Goal: Information Seeking & Learning: Learn about a topic

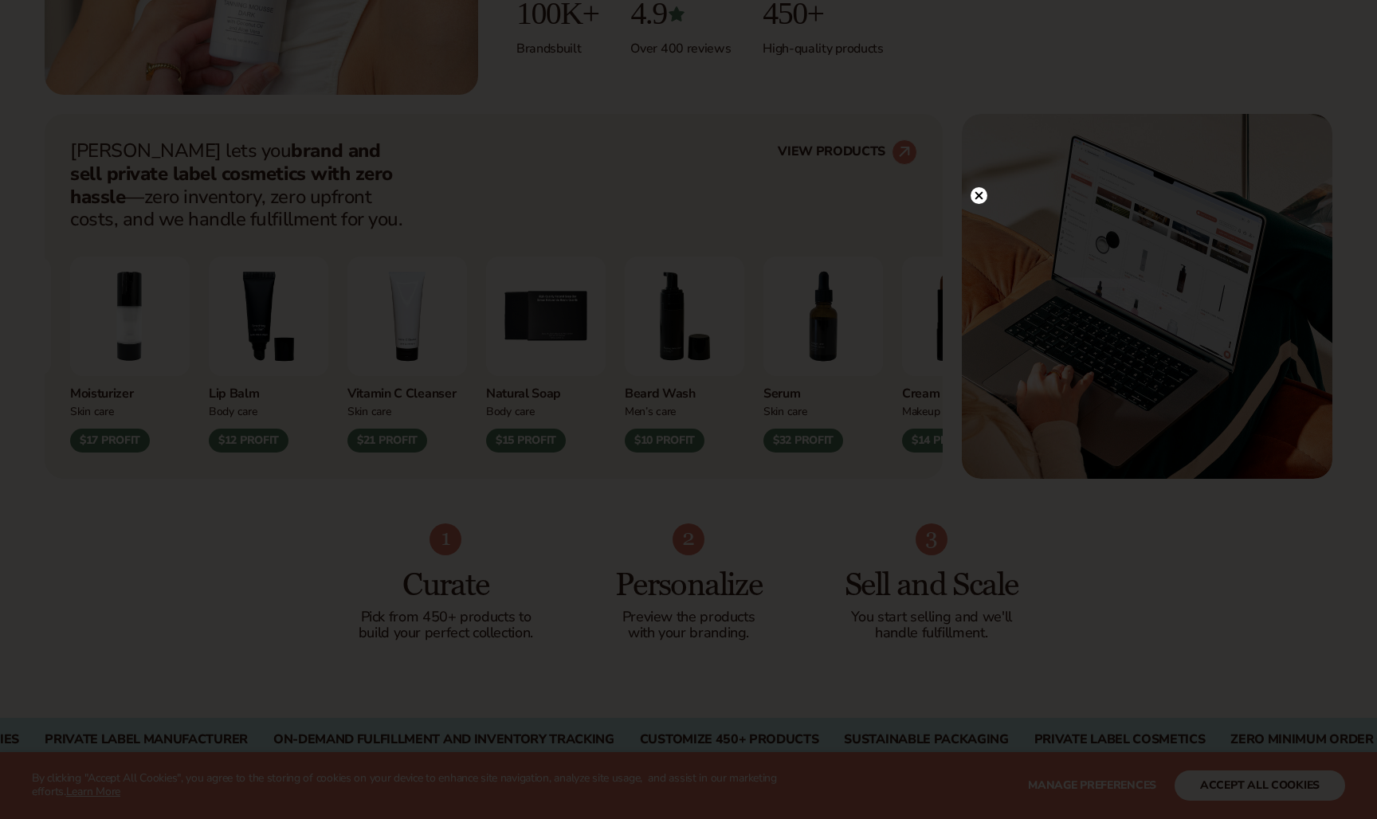
scroll to position [548, 0]
click at [979, 220] on icon at bounding box center [978, 228] width 17 height 17
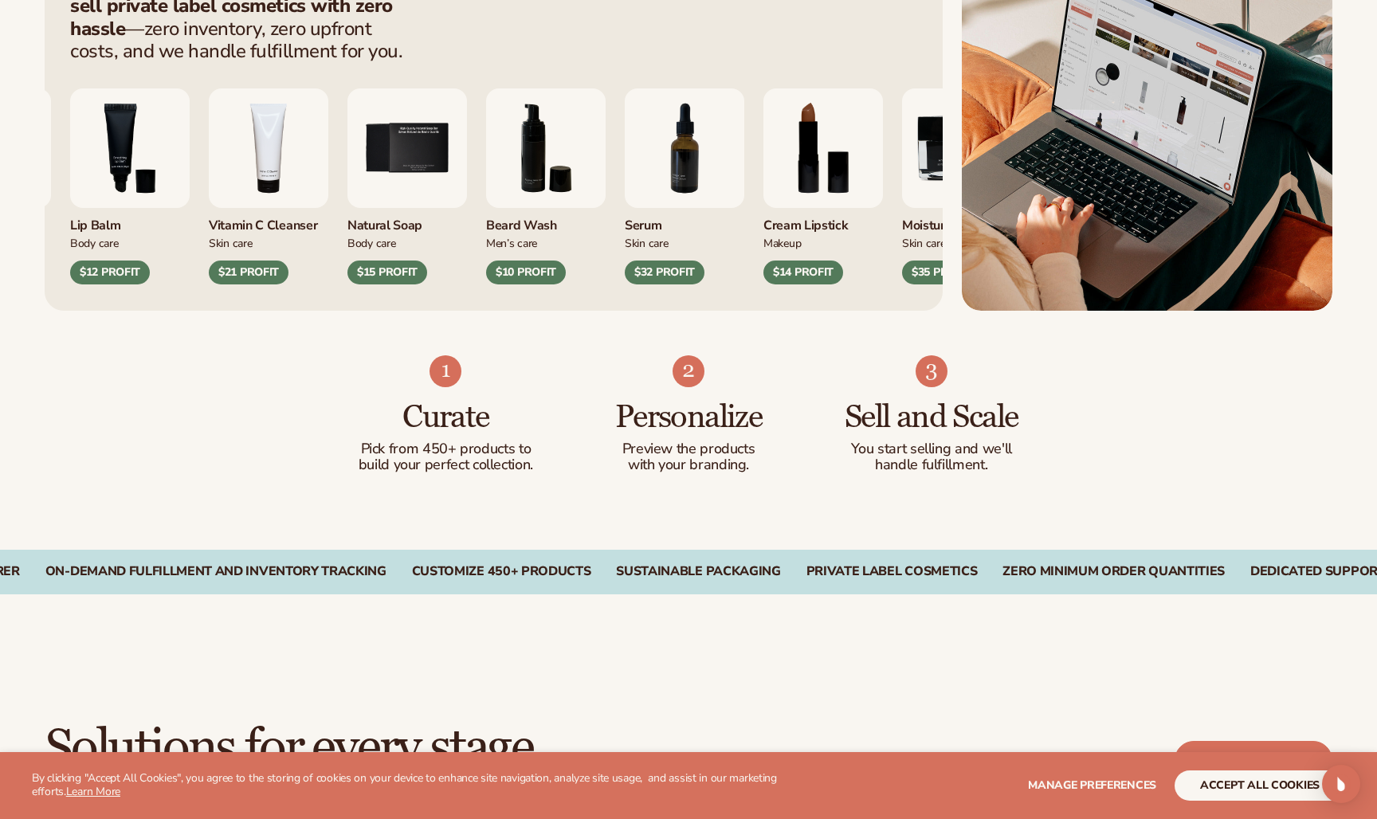
scroll to position [718, 0]
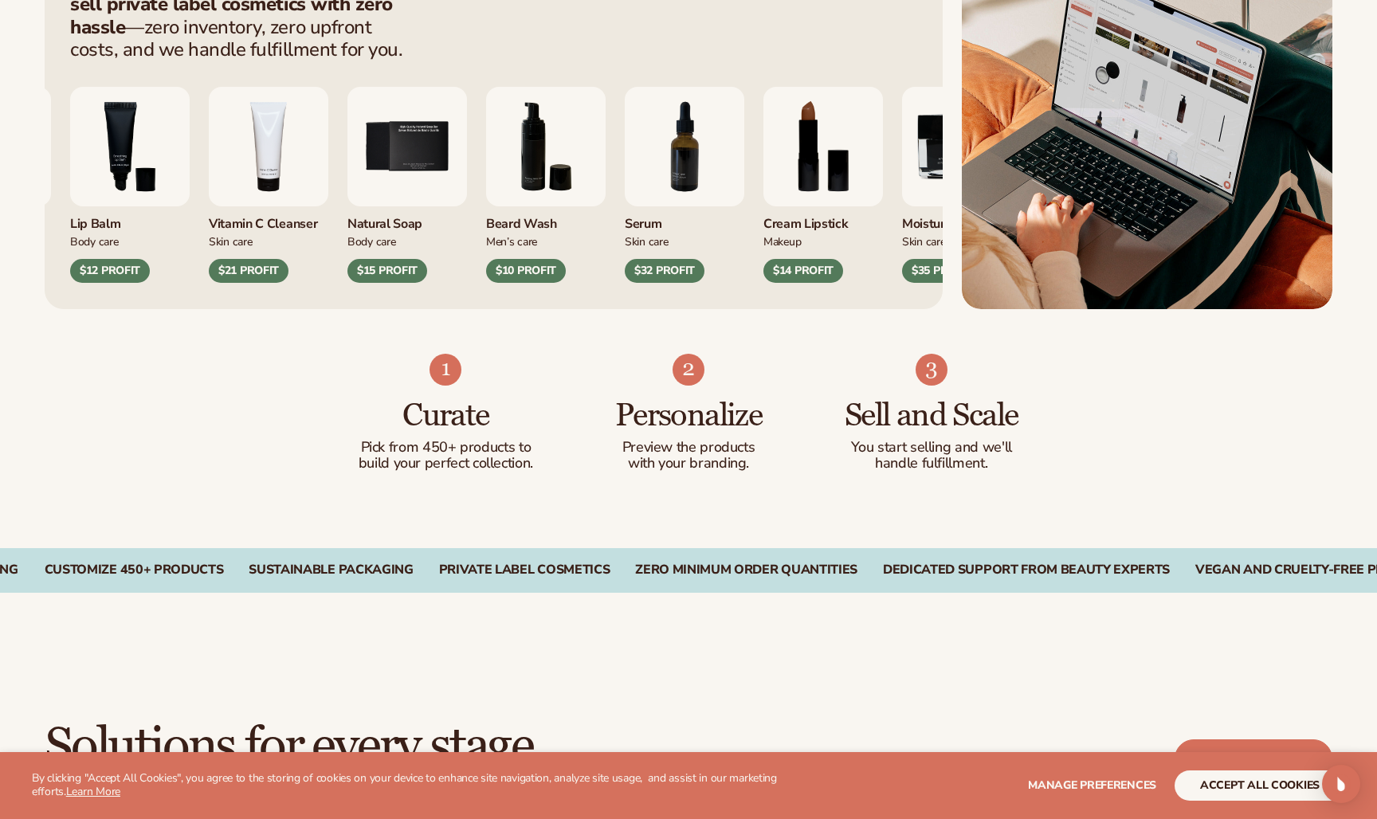
click at [1220, 787] on button "accept all cookies" at bounding box center [1259, 786] width 171 height 30
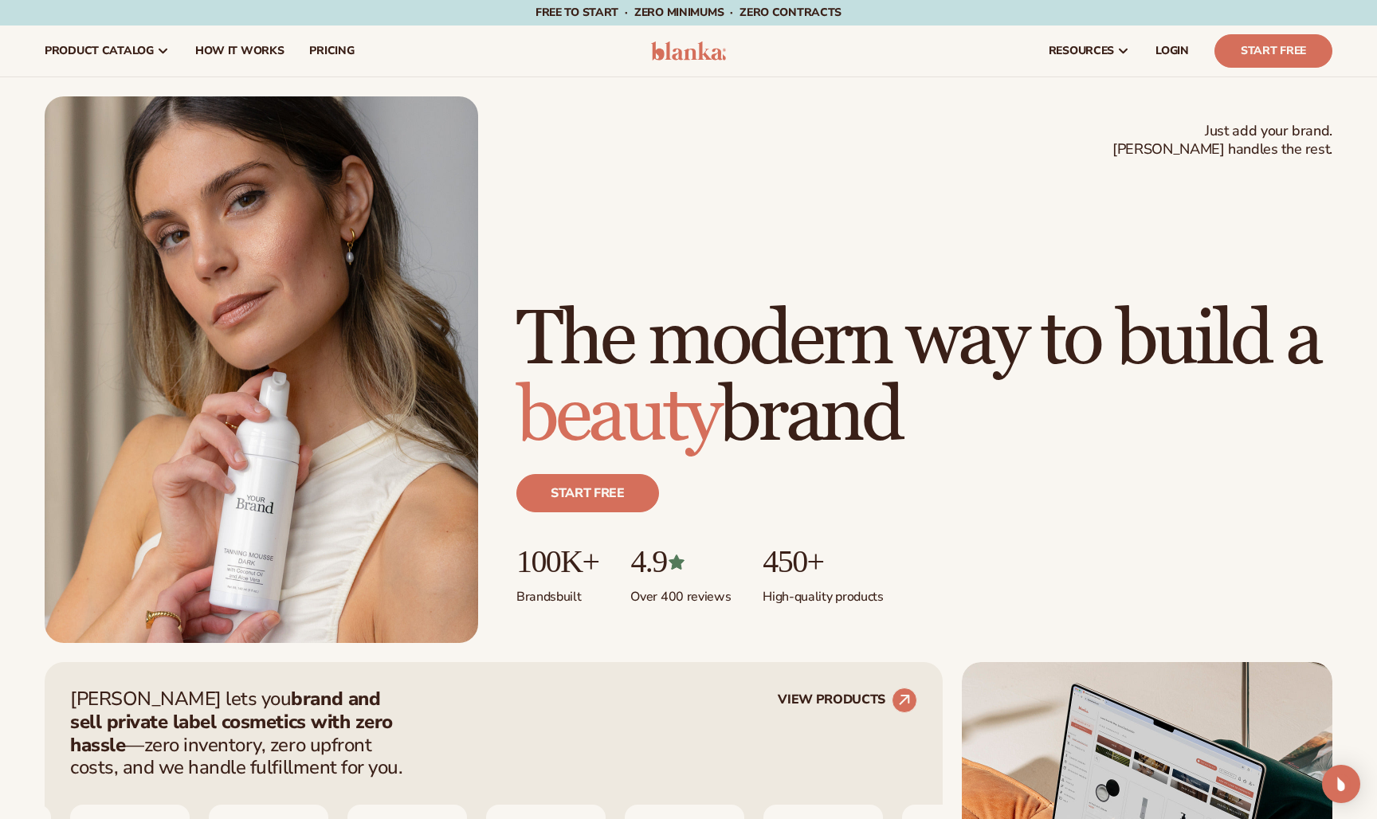
scroll to position [0, 0]
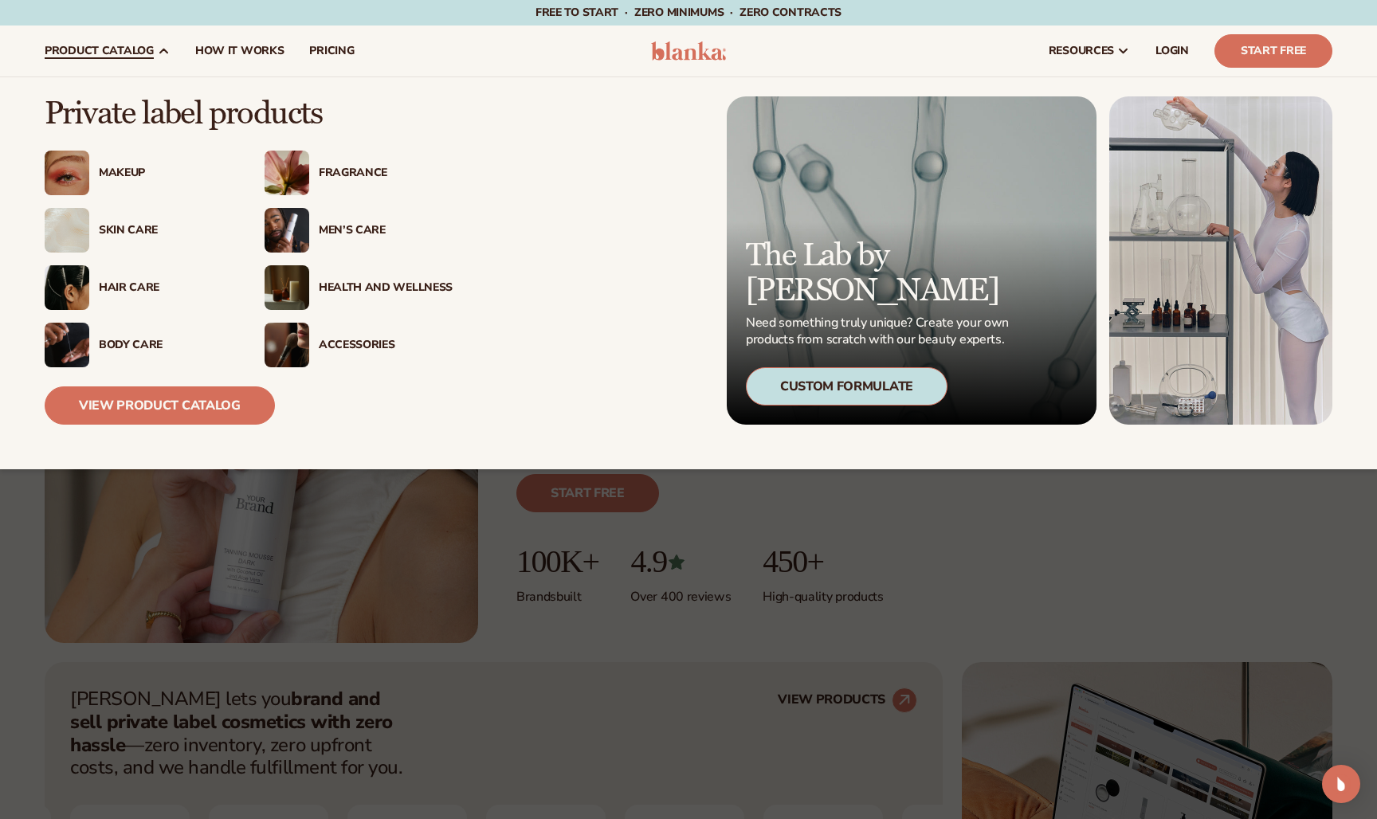
click at [134, 164] on div "Makeup" at bounding box center [139, 173] width 188 height 45
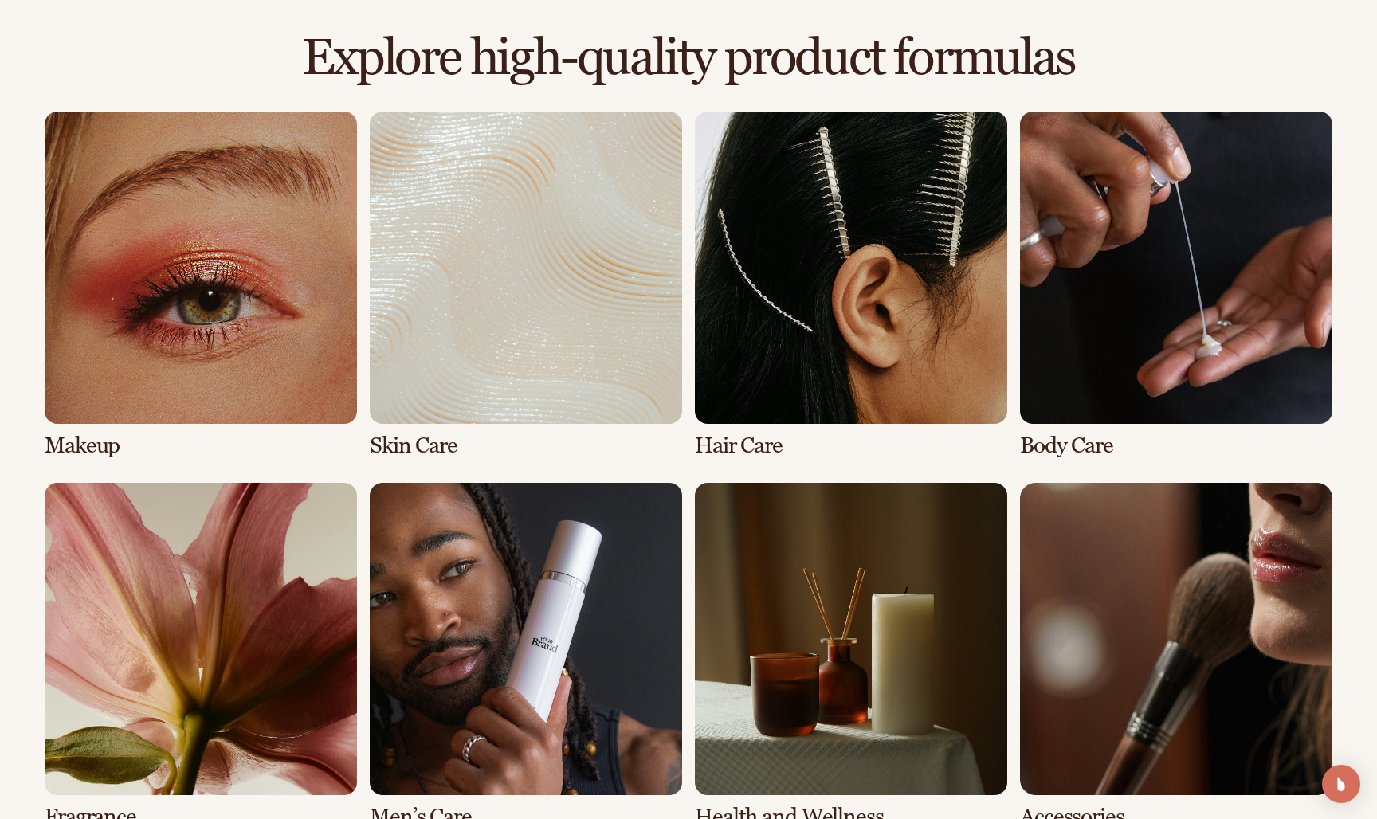
scroll to position [1089, 0]
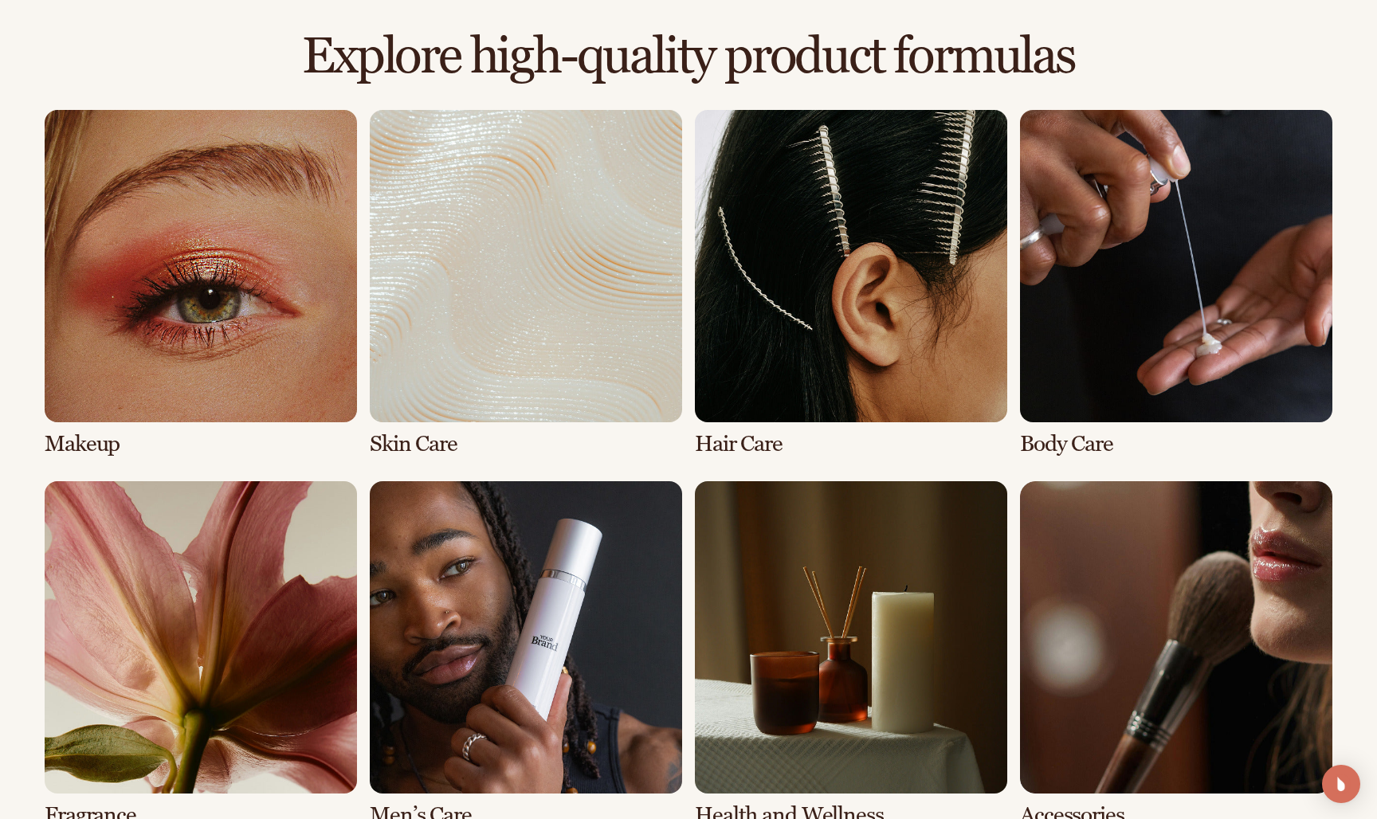
click at [242, 274] on link "1 / 8" at bounding box center [201, 283] width 312 height 347
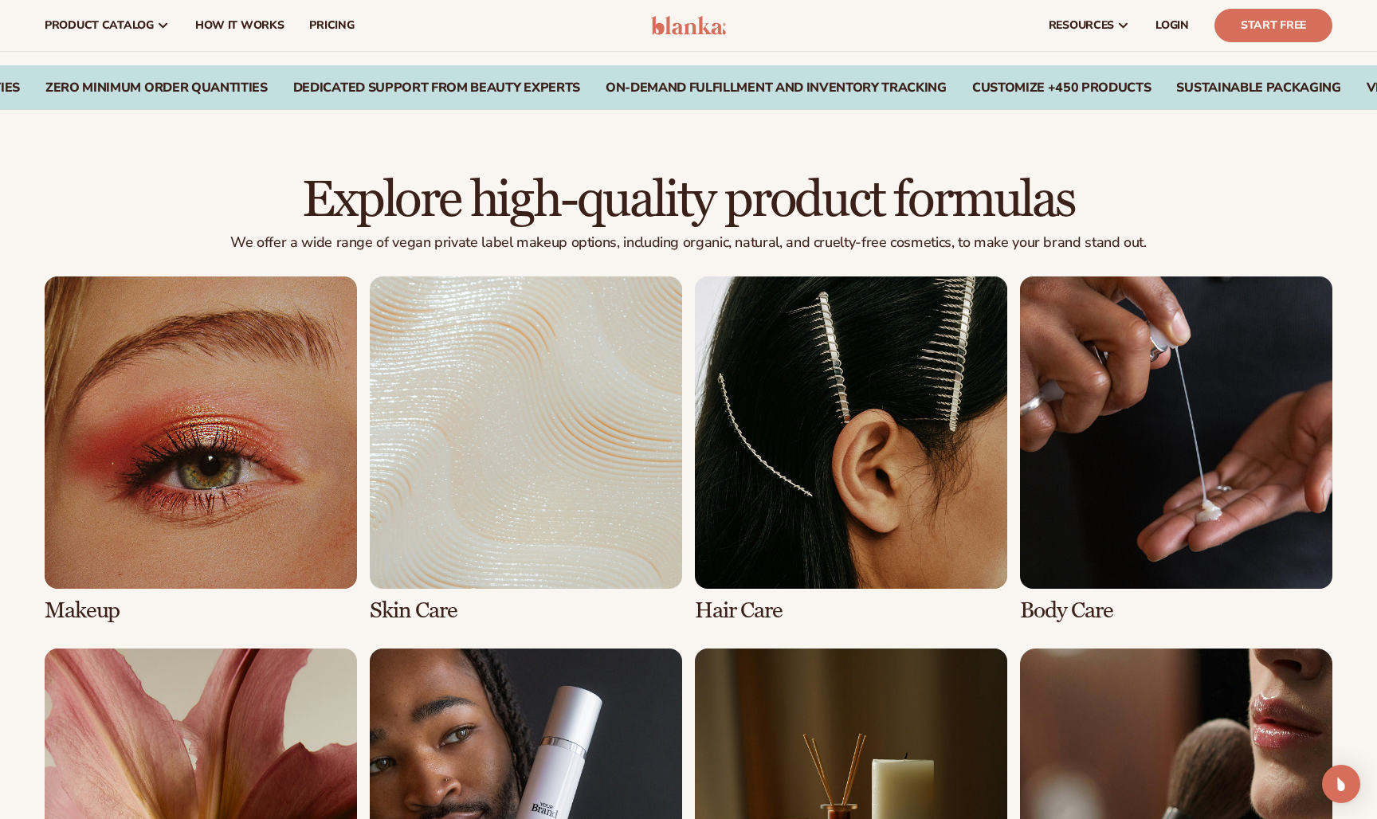
scroll to position [936, 0]
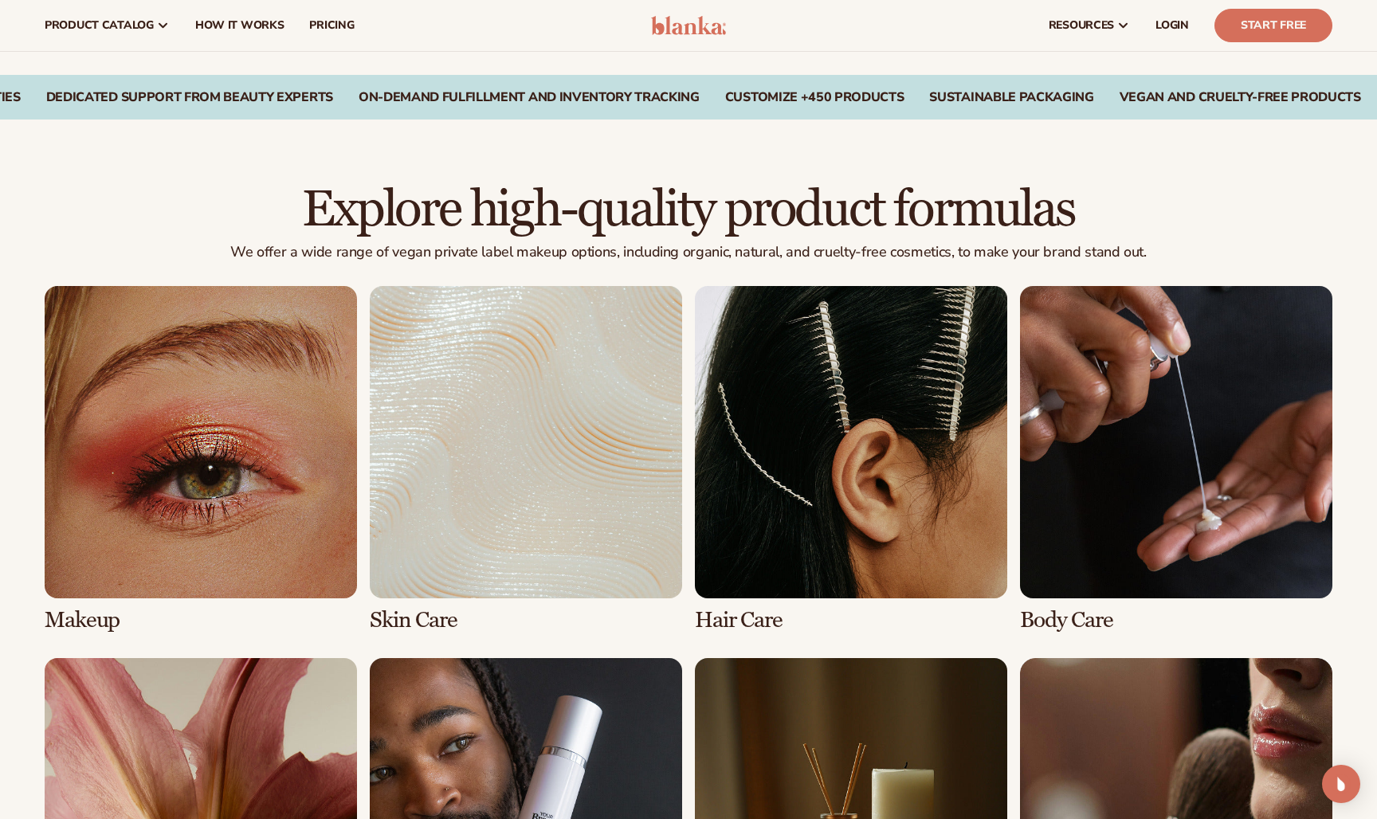
click at [218, 497] on link "1 / 8" at bounding box center [201, 459] width 312 height 347
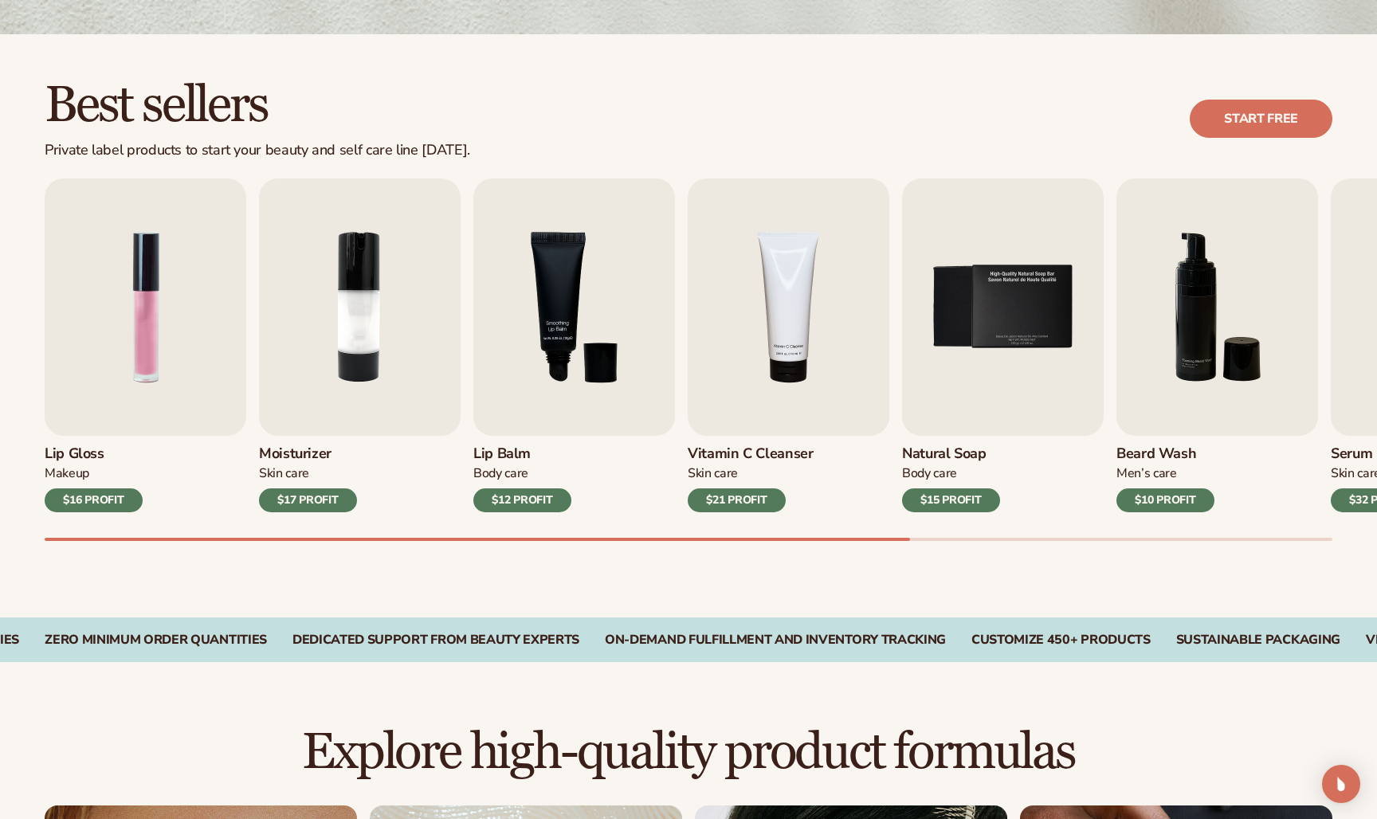
scroll to position [476, 0]
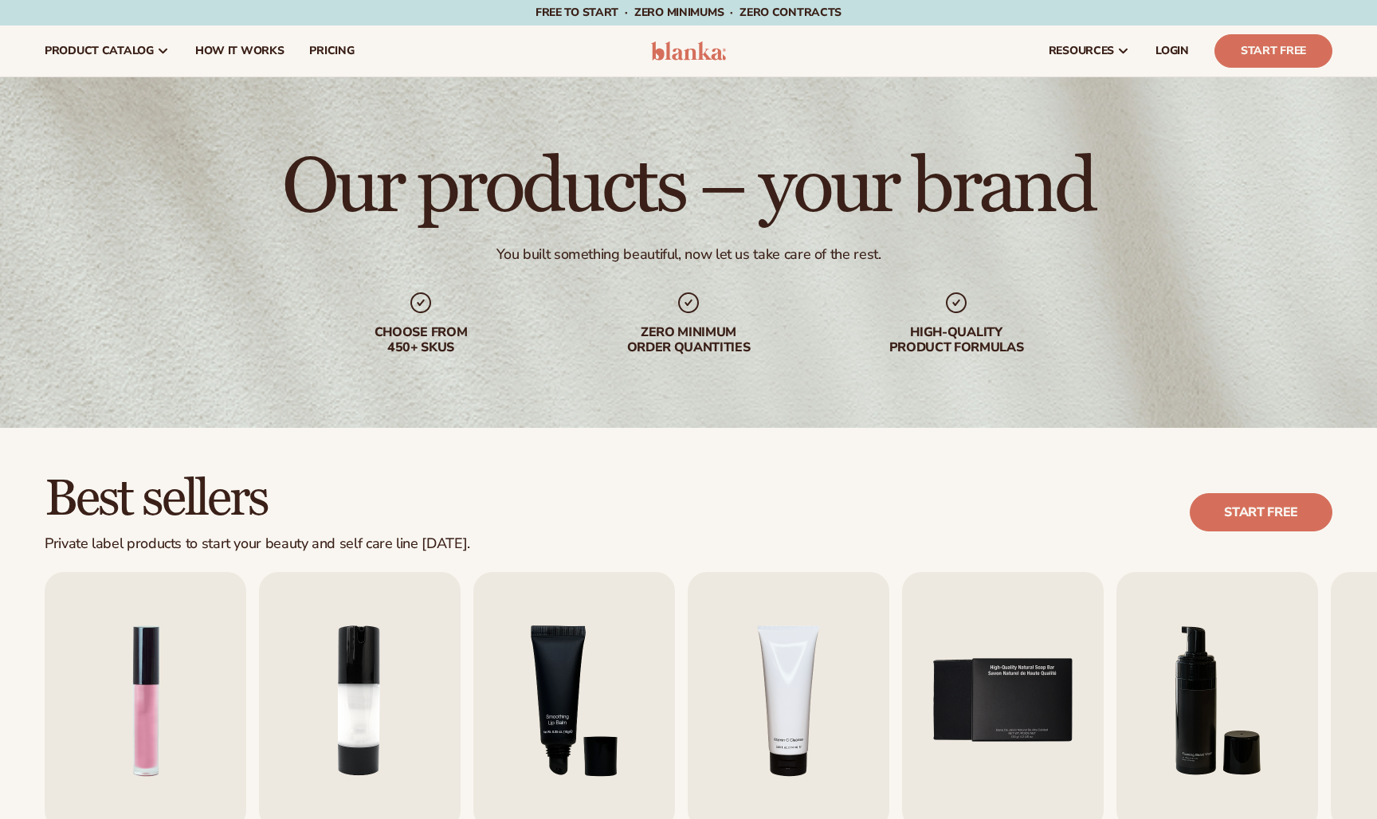
scroll to position [774, 0]
